Goal: Transaction & Acquisition: Purchase product/service

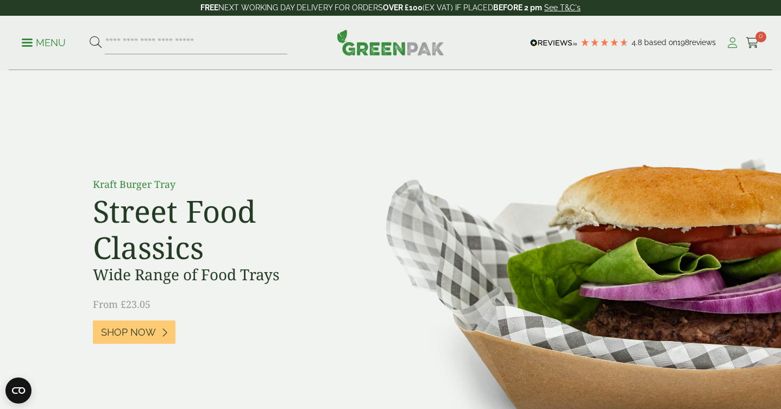
click at [734, 44] on icon at bounding box center [733, 42] width 14 height 11
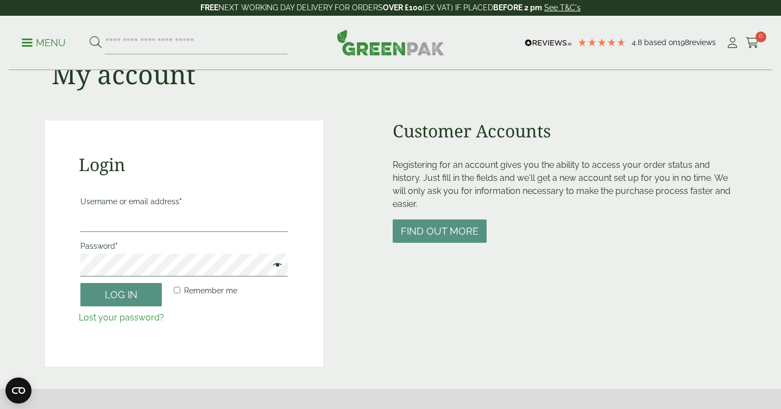
scroll to position [48, 0]
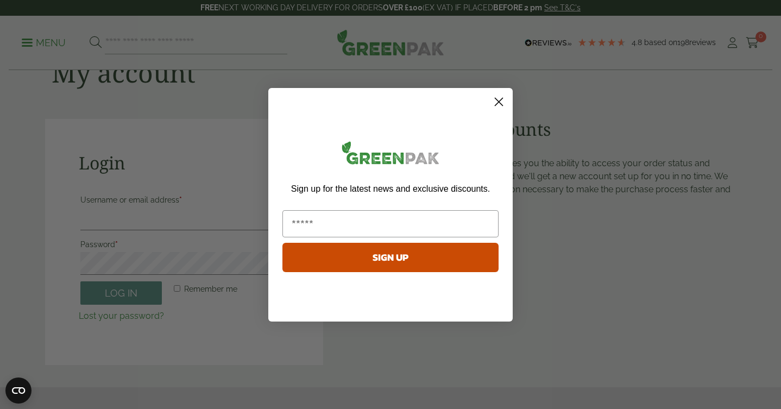
click at [502, 104] on circle "Close dialog" at bounding box center [499, 101] width 18 height 18
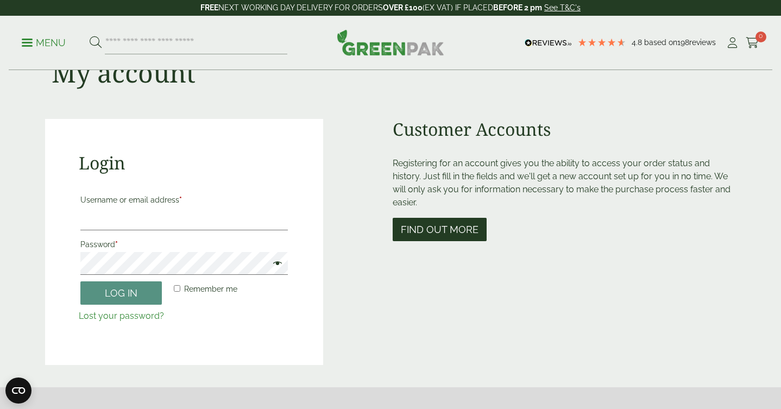
click at [456, 234] on button "Find out more" at bounding box center [440, 229] width 94 height 23
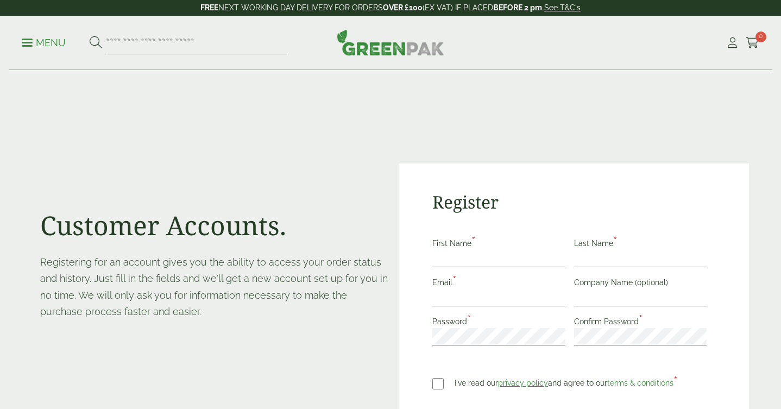
click at [458, 259] on input "First Name *" at bounding box center [498, 258] width 133 height 17
type input "*******"
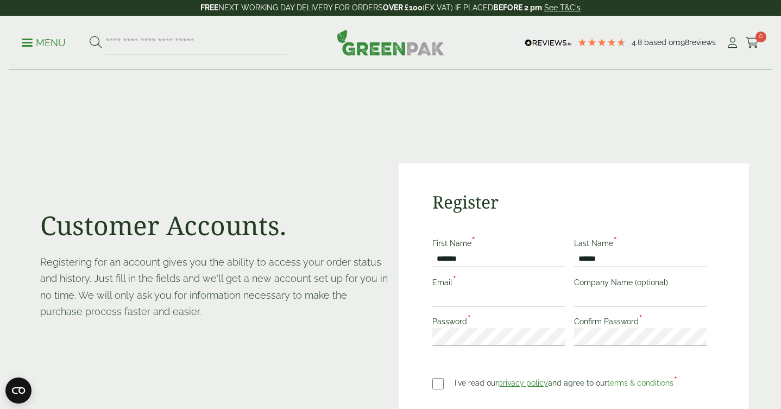
type input "******"
type input "**********"
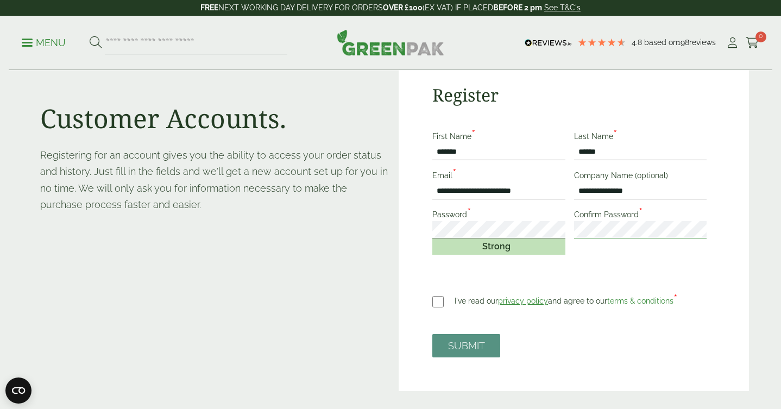
scroll to position [110, 0]
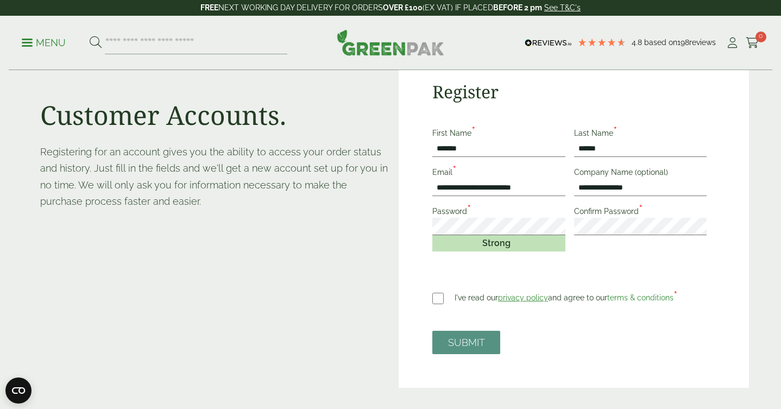
click at [468, 299] on label "I've read our privacy policy and agree to our terms & conditions *" at bounding box center [566, 296] width 223 height 20
click at [460, 339] on button "SUBMIT" at bounding box center [466, 342] width 68 height 23
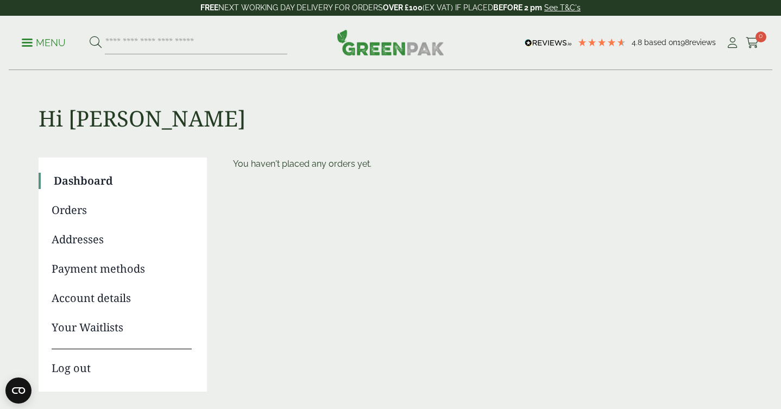
click at [23, 47] on p "Menu" at bounding box center [44, 42] width 44 height 13
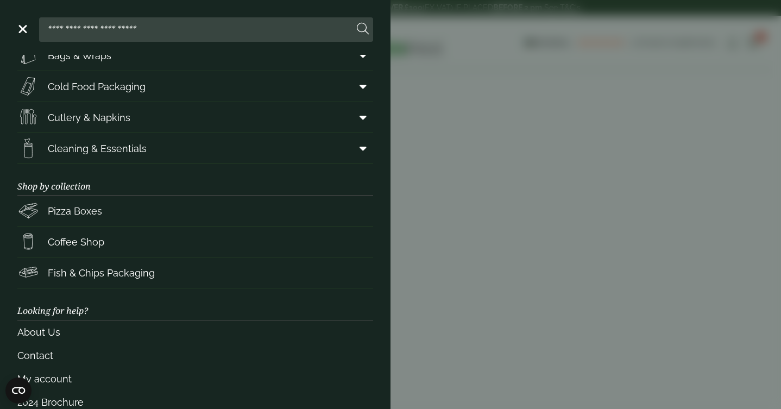
scroll to position [110, 0]
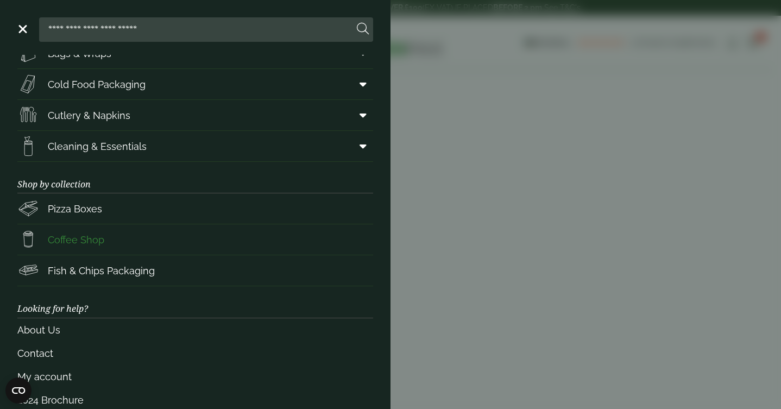
click at [55, 231] on span "Coffee Shop" at bounding box center [60, 240] width 87 height 22
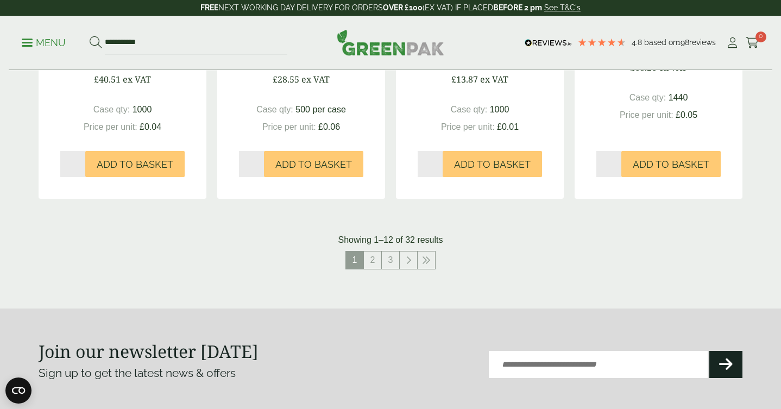
scroll to position [1140, 0]
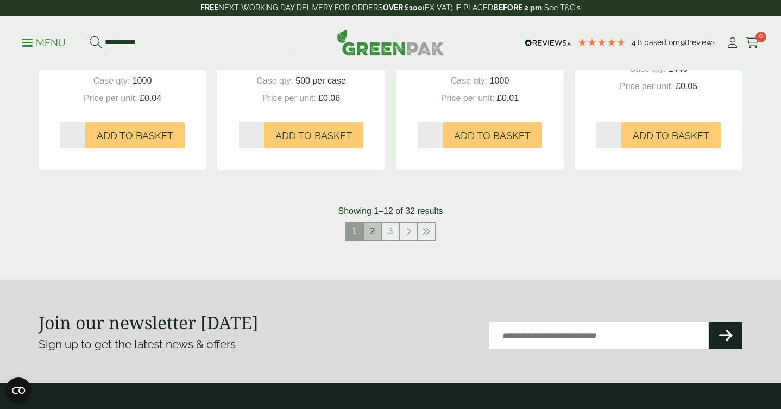
click at [371, 234] on link "2" at bounding box center [372, 231] width 17 height 17
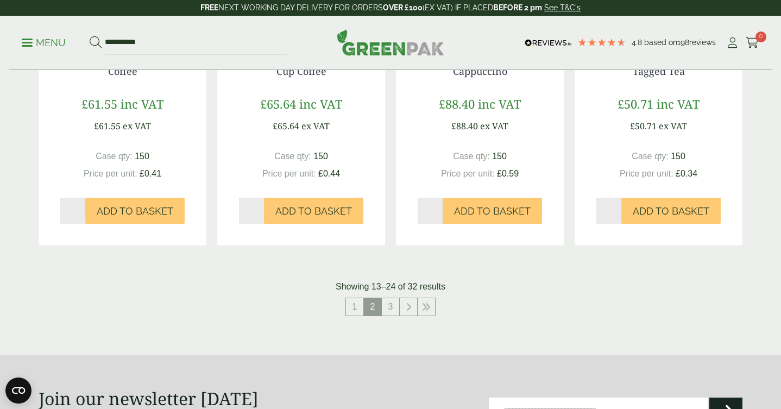
scroll to position [1066, 0]
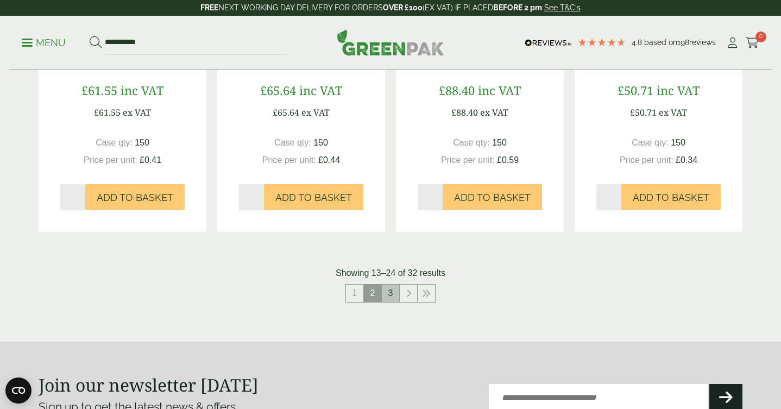
click at [392, 295] on link "3" at bounding box center [390, 293] width 17 height 17
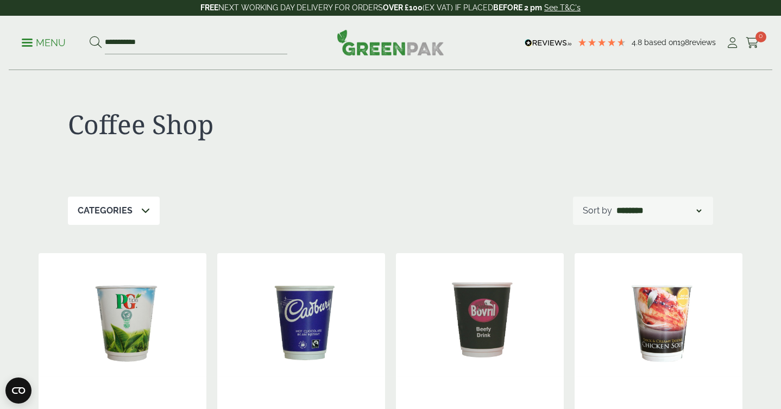
click at [39, 45] on p "Menu" at bounding box center [44, 42] width 44 height 13
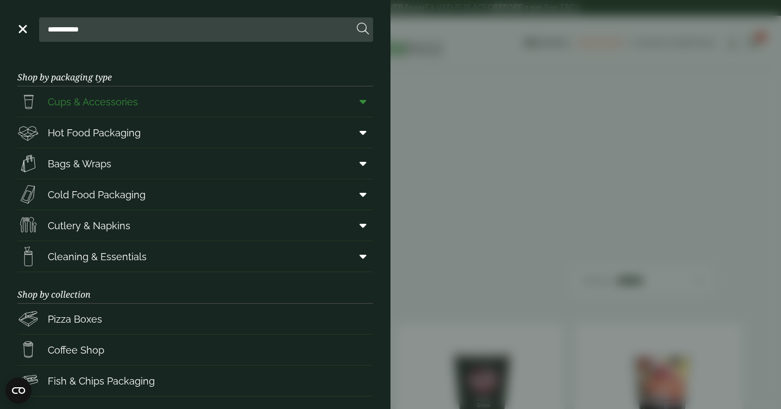
click at [365, 102] on icon at bounding box center [363, 101] width 7 height 11
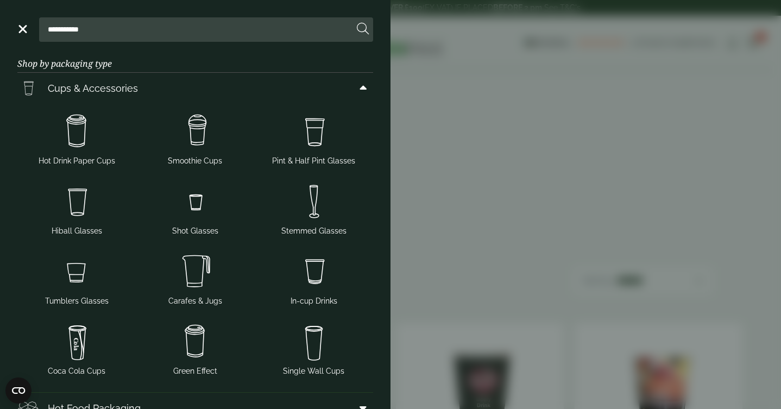
scroll to position [10, 0]
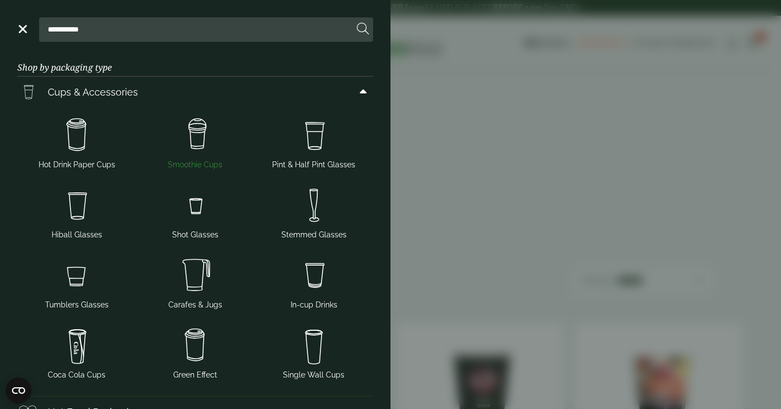
click at [193, 134] on img at bounding box center [195, 135] width 110 height 43
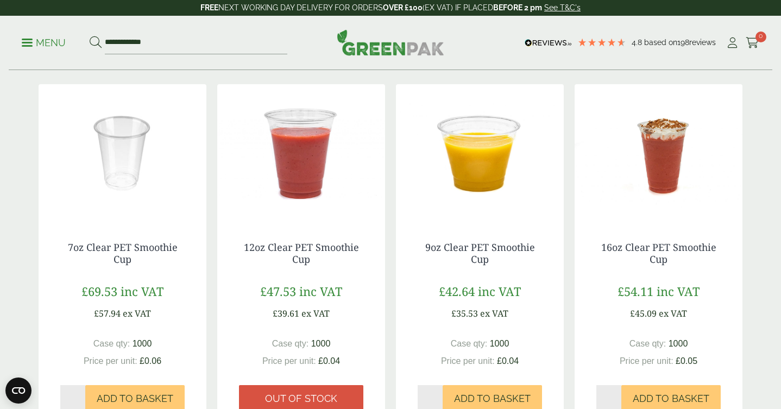
scroll to position [204, 0]
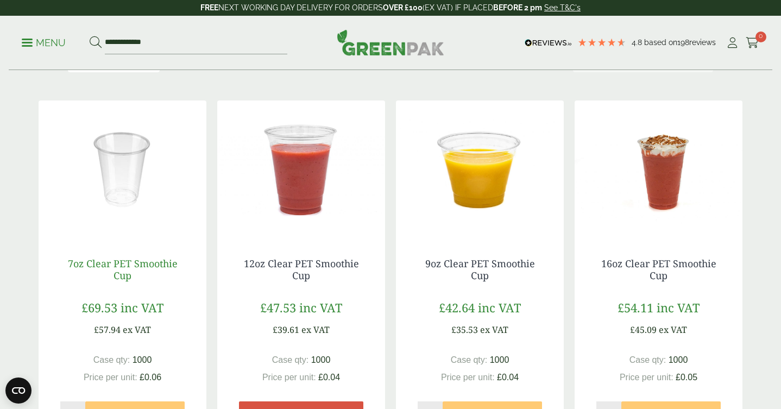
drag, startPoint x: 65, startPoint y: 261, endPoint x: 156, endPoint y: 266, distance: 90.8
click at [156, 266] on h4 "7oz Clear PET Smoothie Cup" at bounding box center [122, 269] width 124 height 23
copy link "7oz Clear PET Smoothie Cup"
click at [393, 52] on img at bounding box center [391, 42] width 108 height 26
